Goal: Task Accomplishment & Management: Manage account settings

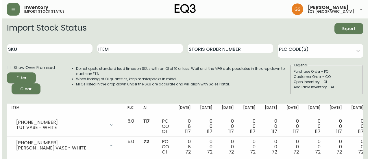
scroll to position [706, 0]
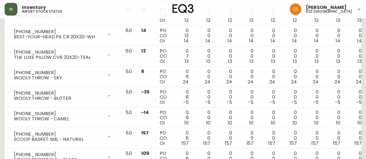
click at [10, 11] on icon "button" at bounding box center [11, 9] width 5 height 5
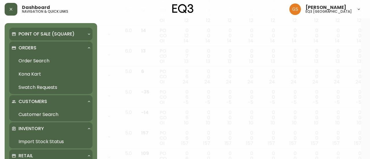
scroll to position [707, 0]
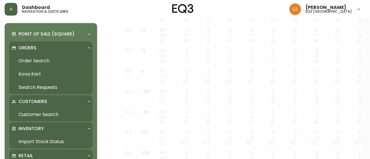
click at [40, 112] on link "Customer Search" at bounding box center [50, 114] width 83 height 13
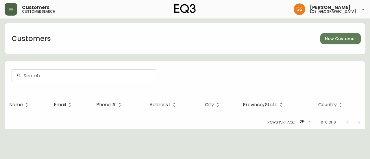
click at [44, 79] on div at bounding box center [84, 76] width 144 height 12
click at [8, 6] on button "button" at bounding box center [11, 9] width 13 height 13
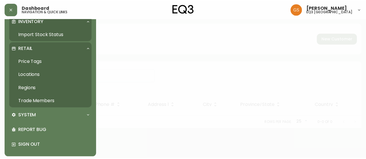
scroll to position [110, 0]
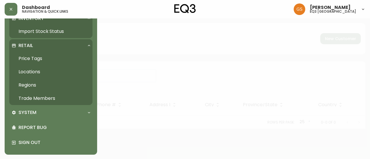
click at [55, 94] on link "Trade Members" at bounding box center [50, 98] width 83 height 13
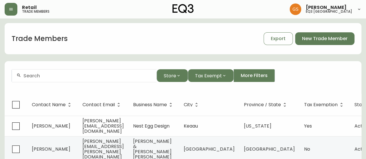
click at [124, 81] on div at bounding box center [84, 75] width 144 height 13
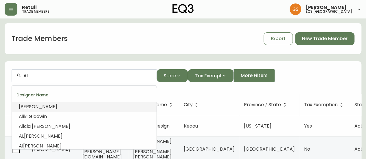
type input "A"
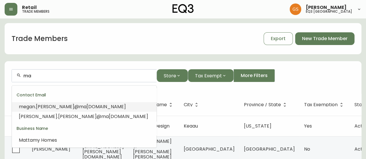
type input "m"
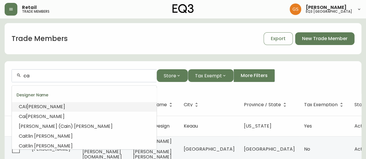
type input "c"
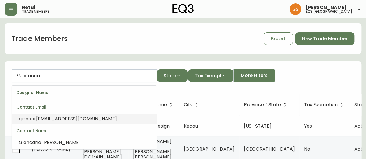
scroll to position [5, 0]
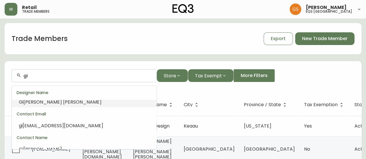
type input "g"
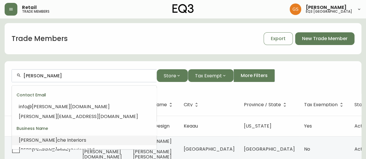
click at [57, 142] on span "che Interiors" at bounding box center [71, 140] width 29 height 7
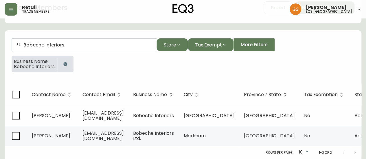
scroll to position [35, 0]
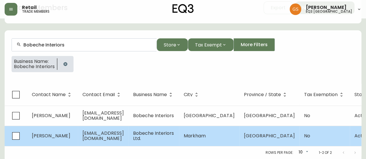
type input "Bobeche Interiors"
click at [109, 132] on span "[EMAIL_ADDRESS][DOMAIN_NAME]" at bounding box center [102, 136] width 41 height 12
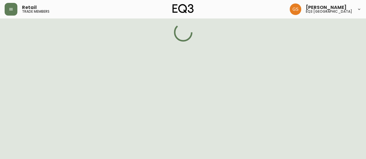
select select "ON"
select select "CA"
select select "CA_EN"
select select "Other"
select select "false"
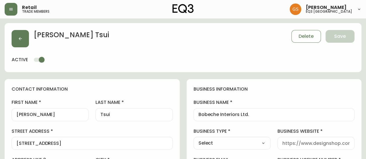
type input "EQ3 [GEOGRAPHIC_DATA] - [PERSON_NAME]"
select select "cjw10z96s008u6gs0ccm7hd19"
